Goal: Task Accomplishment & Management: Use online tool/utility

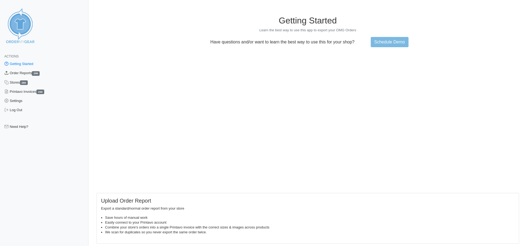
click at [23, 73] on link "Order Reports 299" at bounding box center [44, 72] width 88 height 9
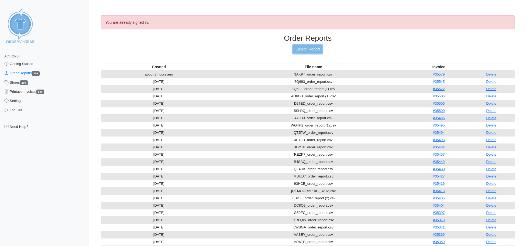
click at [310, 49] on link "Upload Report" at bounding box center [307, 49] width 29 height 8
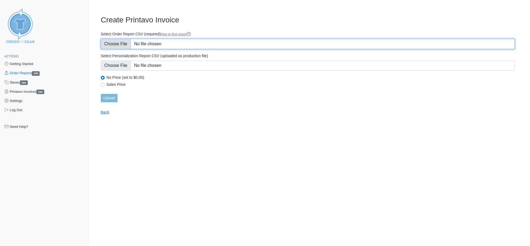
click at [110, 41] on input "Select Order Report CSV (required) How to find report" at bounding box center [308, 44] width 414 height 10
type input "C:\fakepath\XYGWB_order_report.csv"
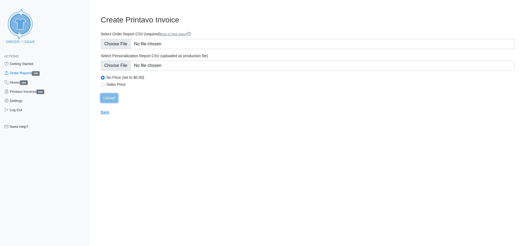
click at [110, 97] on input "Upload" at bounding box center [109, 98] width 17 height 8
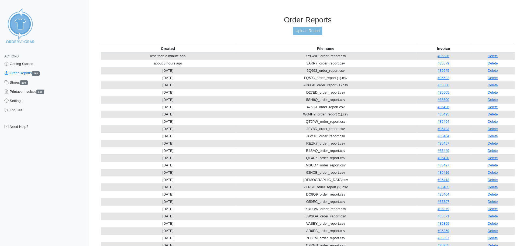
click at [445, 54] on link "#35586" at bounding box center [444, 56] width 12 height 4
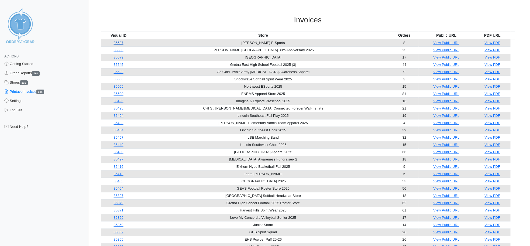
click at [120, 42] on link "35587" at bounding box center [119, 43] width 10 height 4
